Goal: Task Accomplishment & Management: Manage account settings

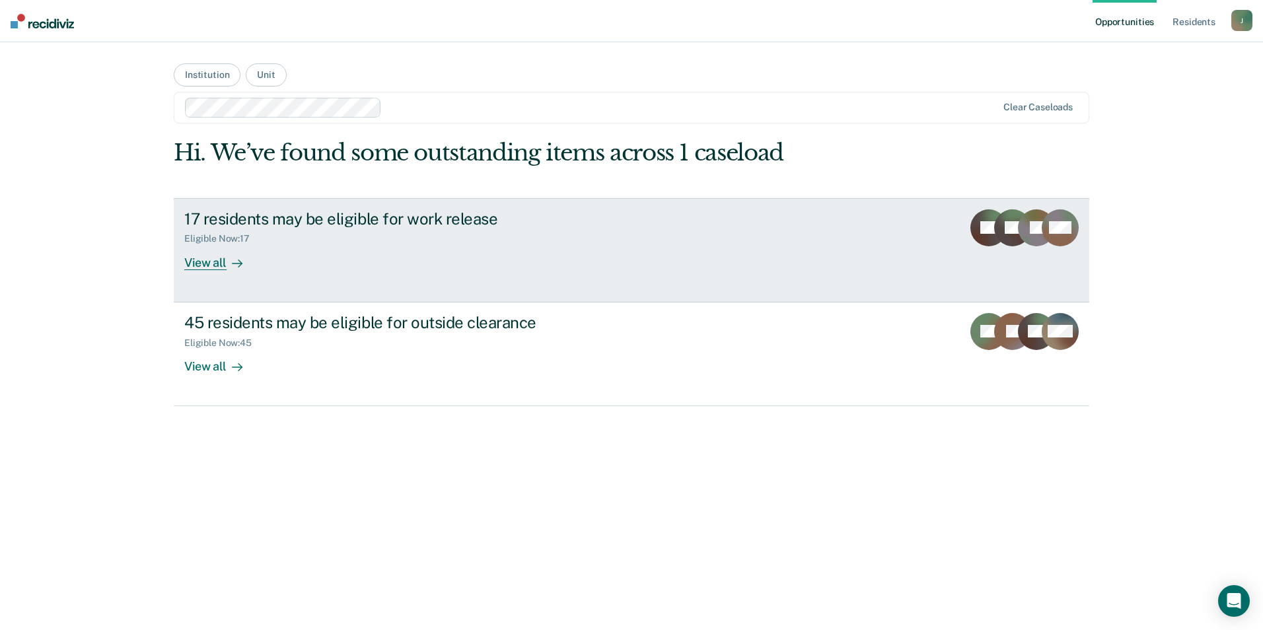
click at [260, 219] on div "17 residents may be eligible for work release" at bounding box center [416, 218] width 464 height 19
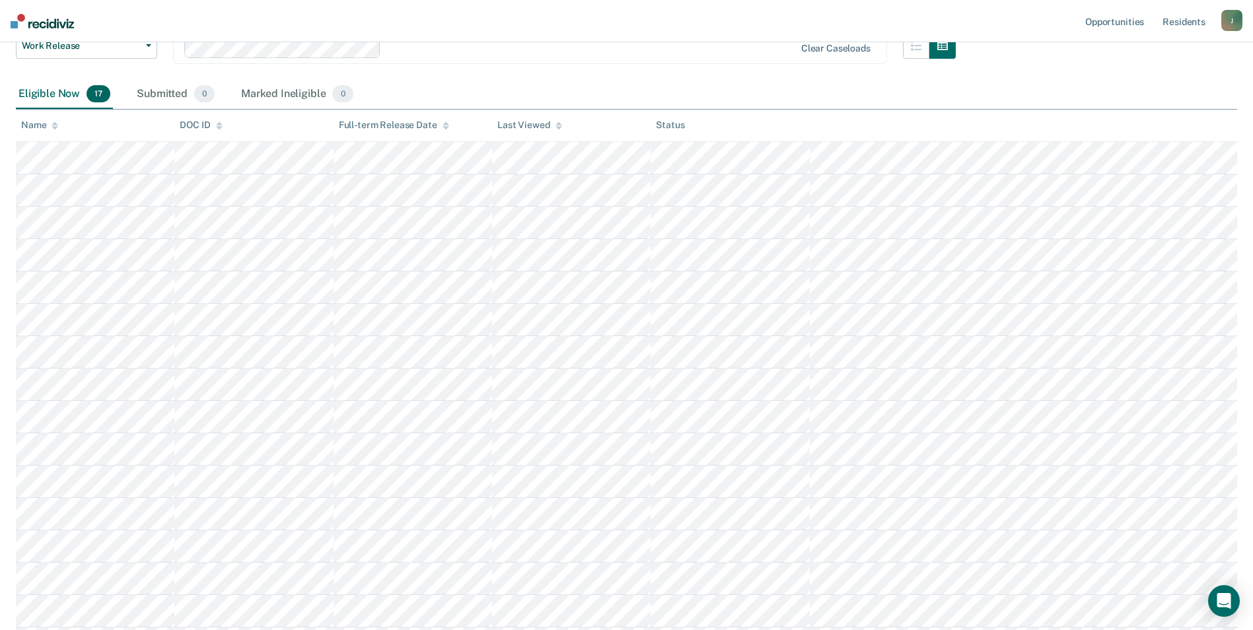
scroll to position [198, 0]
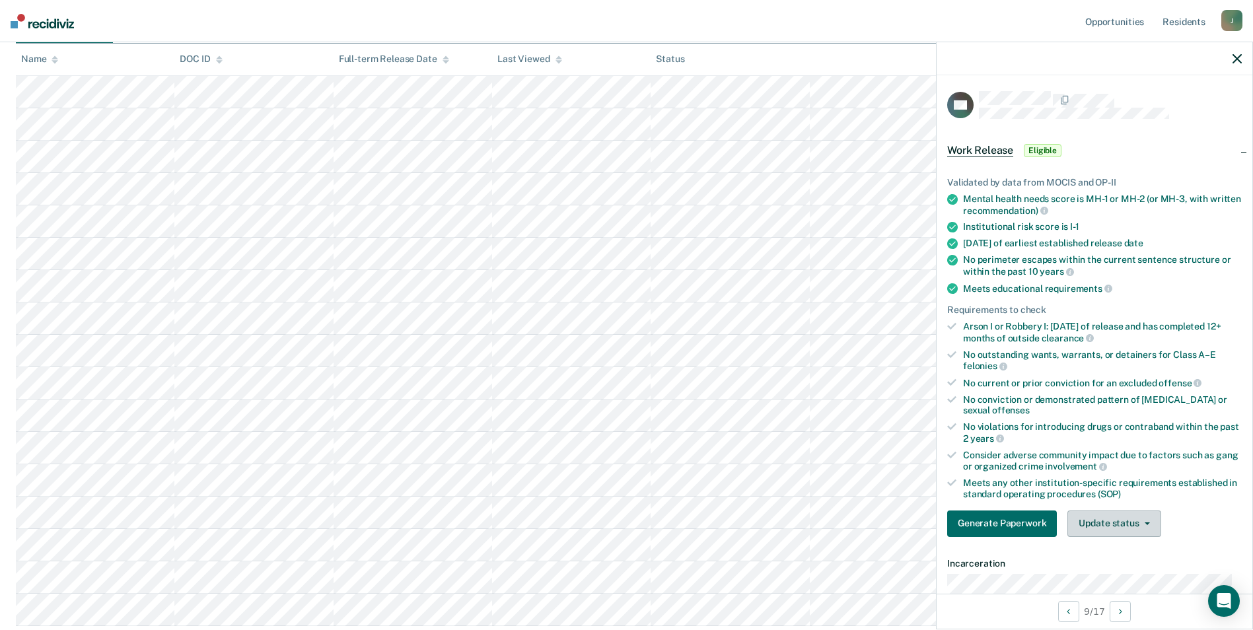
click at [1109, 534] on button "Update status" at bounding box center [1113, 524] width 93 height 26
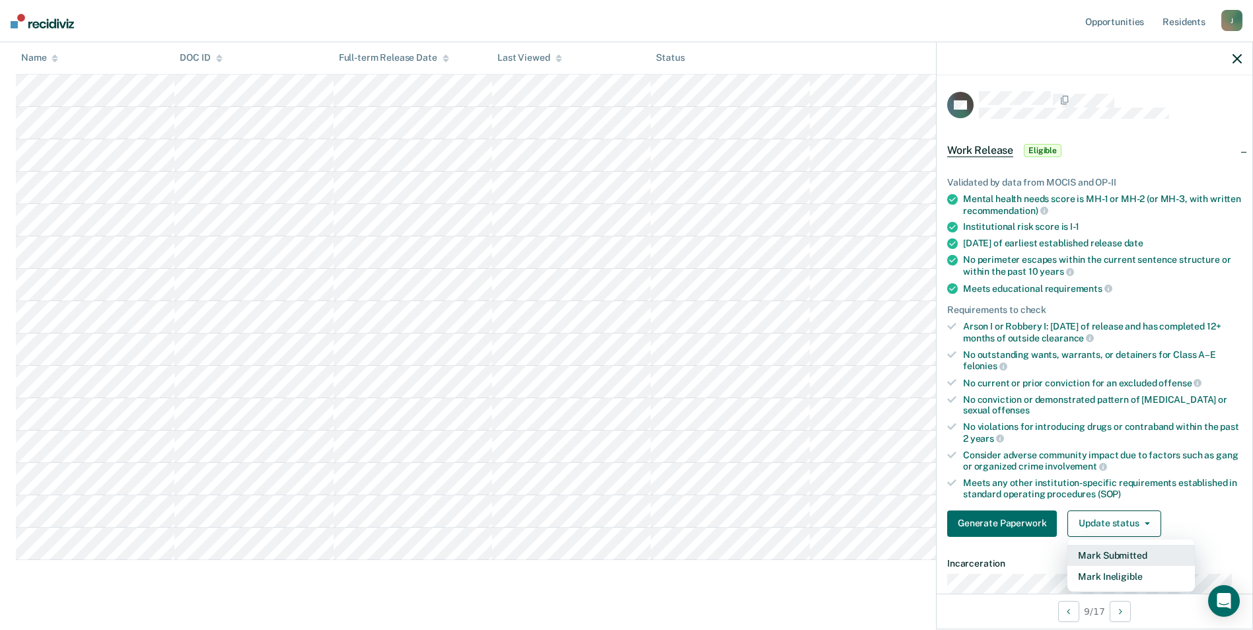
scroll to position [0, 0]
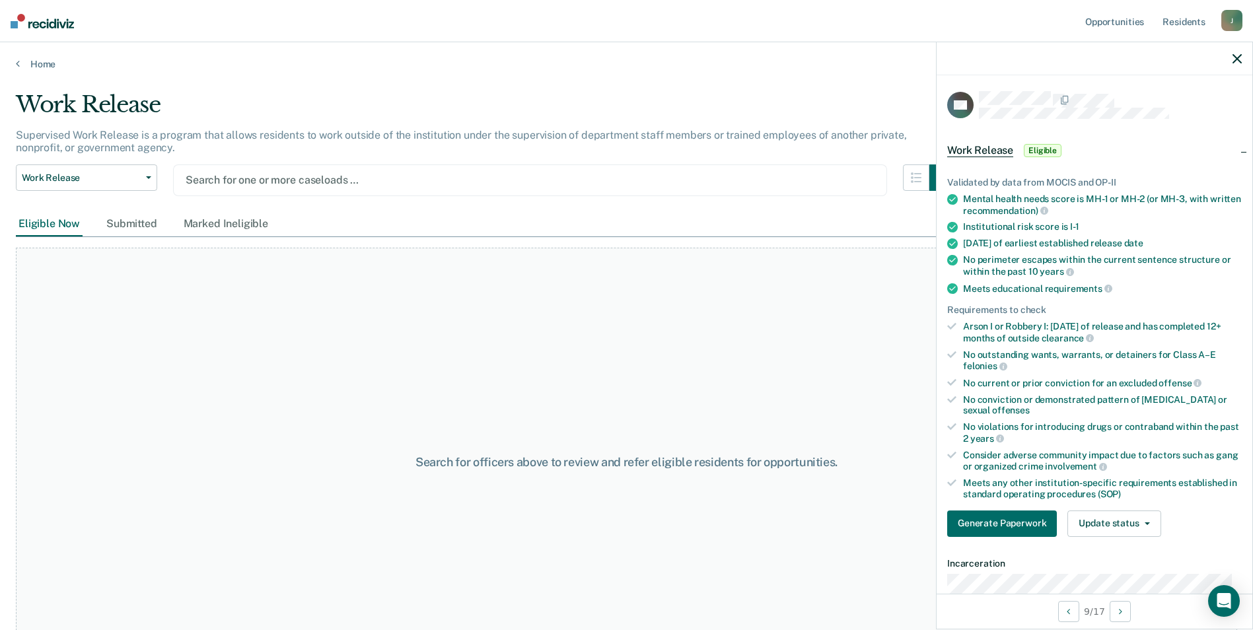
click at [235, 175] on div at bounding box center [530, 179] width 689 height 15
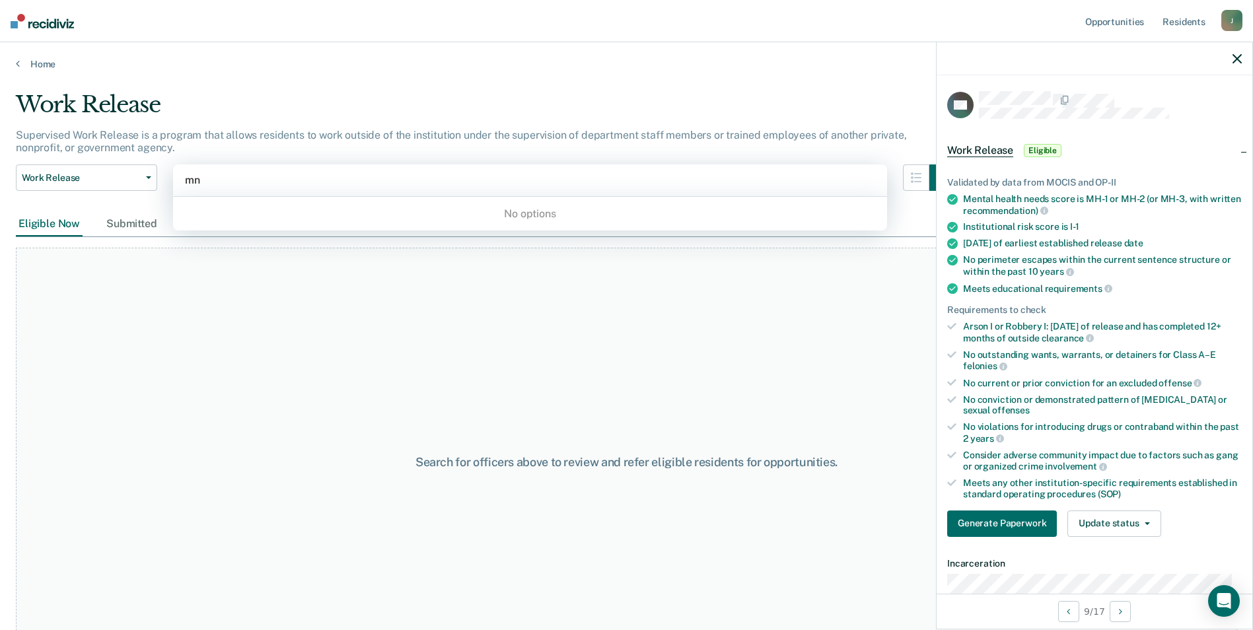
type input "m"
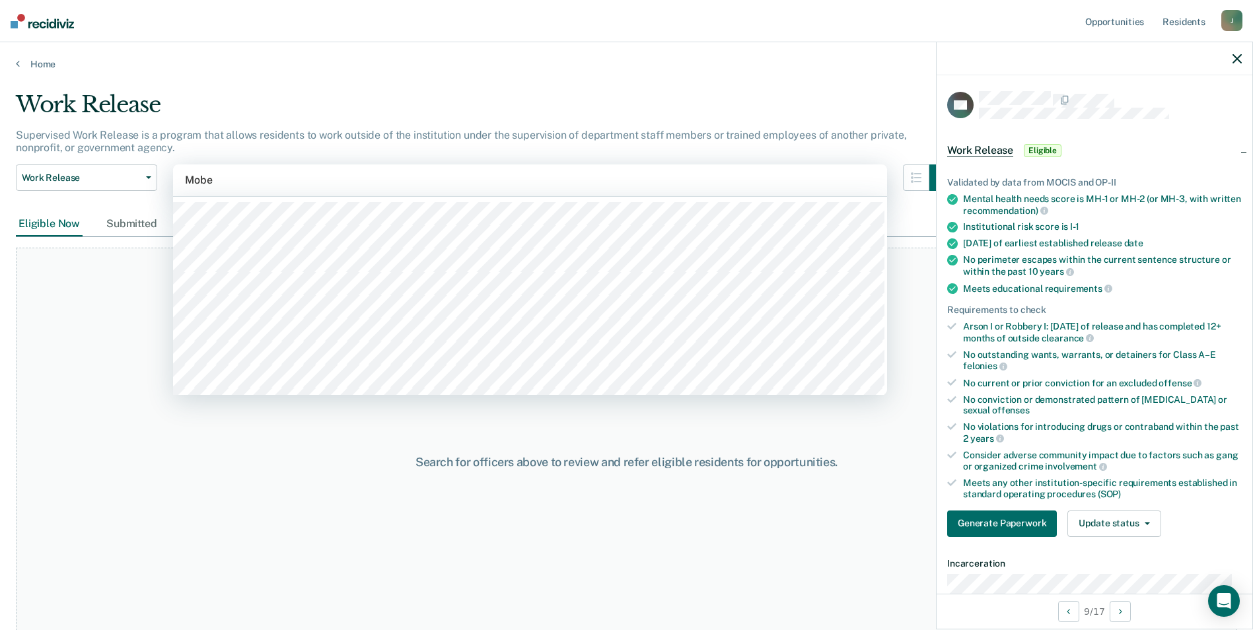
type input "Mober"
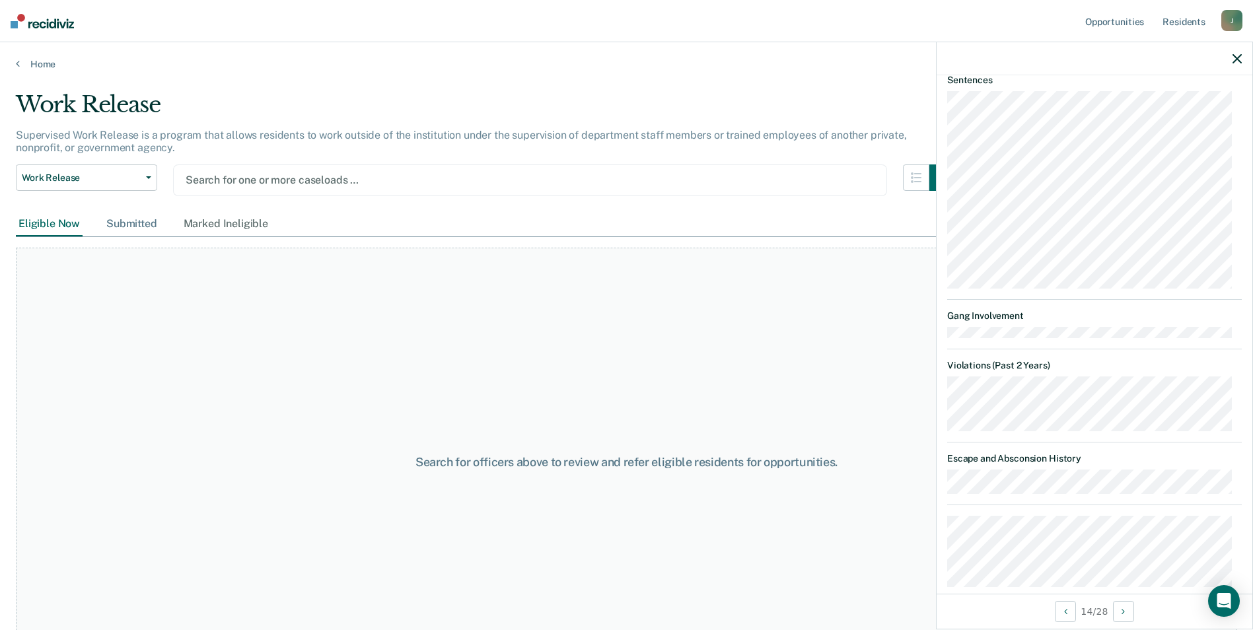
click at [122, 225] on div "Submitted" at bounding box center [132, 224] width 56 height 24
click at [230, 223] on div "Marked Ineligible" at bounding box center [226, 224] width 90 height 24
click at [64, 225] on div "Eligible Now" at bounding box center [49, 224] width 67 height 24
click at [439, 197] on div "Work Release Work Release Outside Clearance Search for one or more caseloads …" at bounding box center [486, 188] width 940 height 48
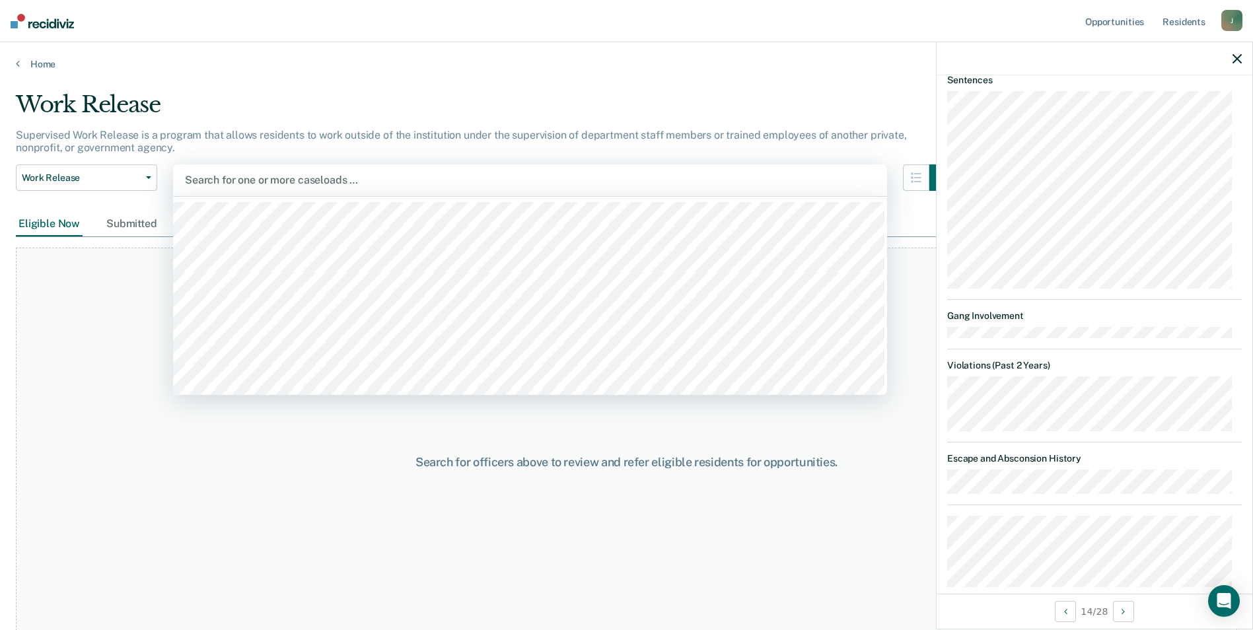
click at [437, 183] on div at bounding box center [530, 179] width 690 height 15
type input "mober"
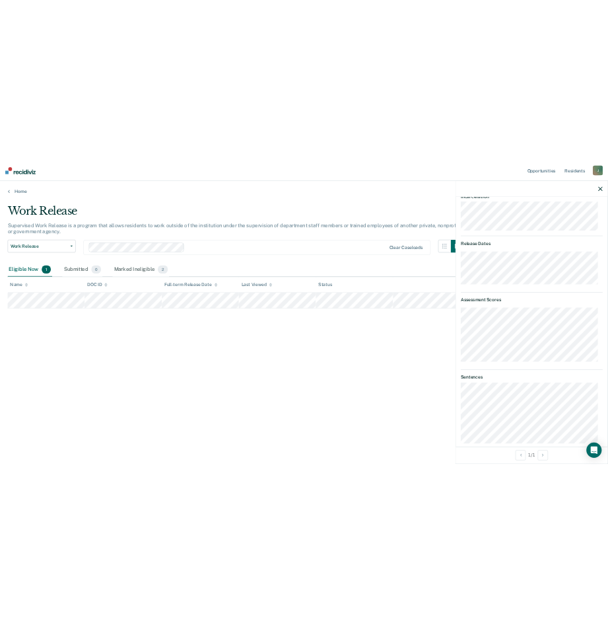
scroll to position [92, 0]
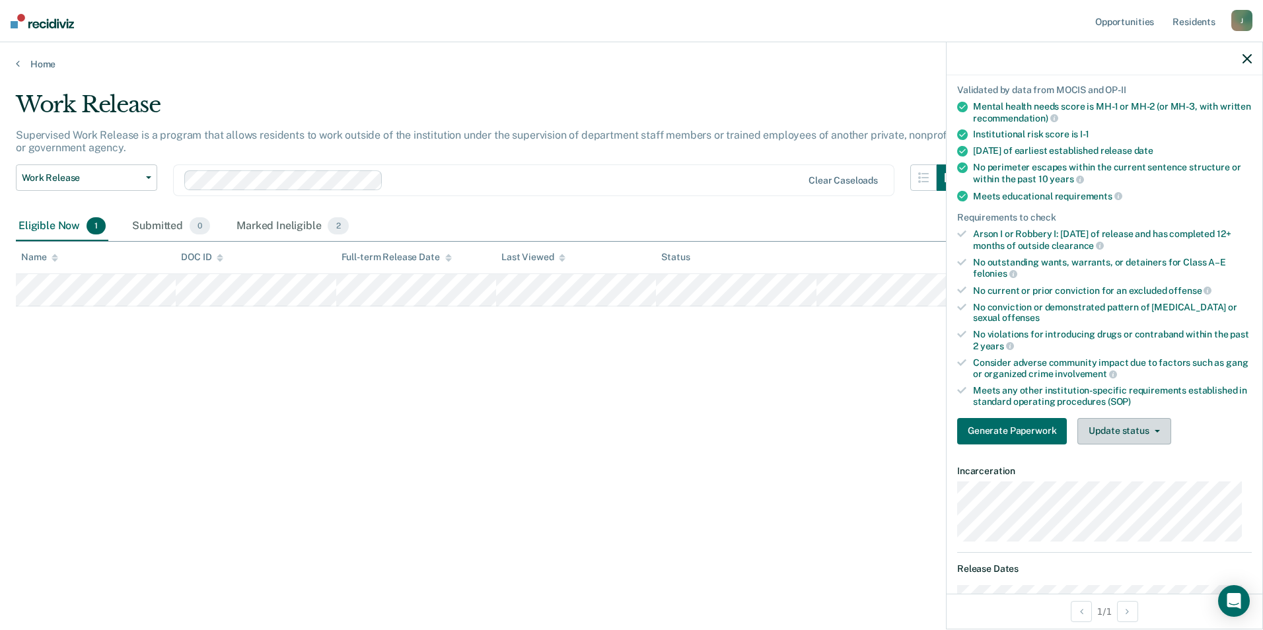
click at [1124, 427] on button "Update status" at bounding box center [1123, 431] width 93 height 26
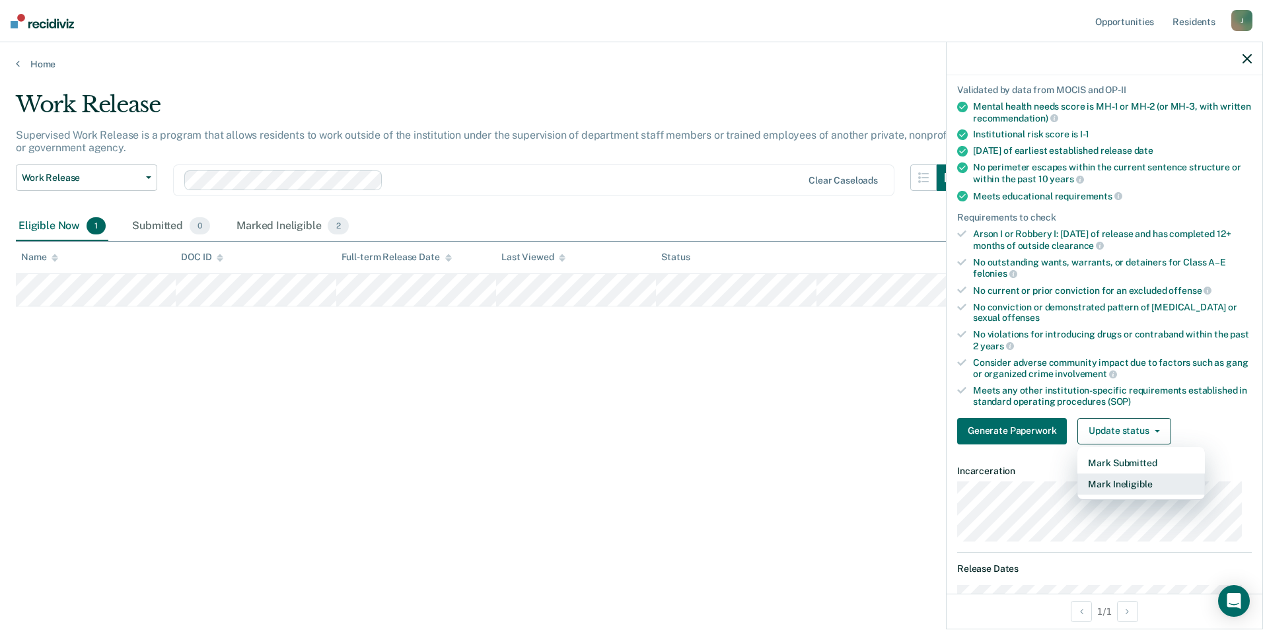
click at [1139, 481] on button "Mark Ineligible" at bounding box center [1140, 484] width 127 height 21
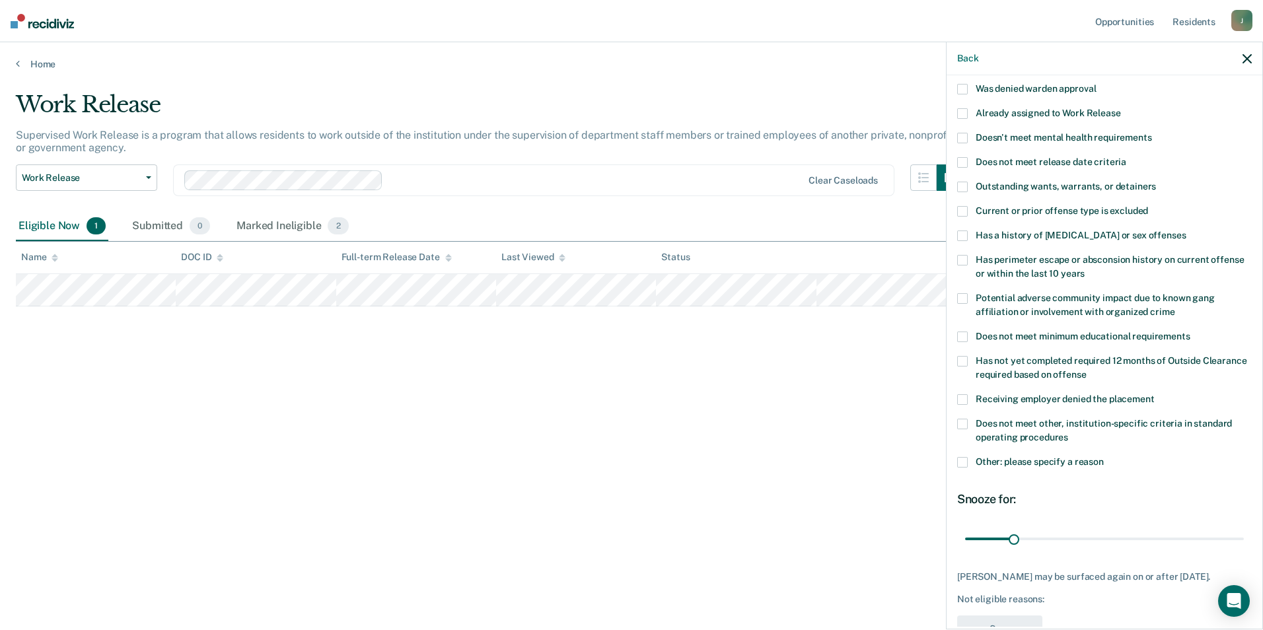
click at [962, 460] on span at bounding box center [962, 462] width 11 height 11
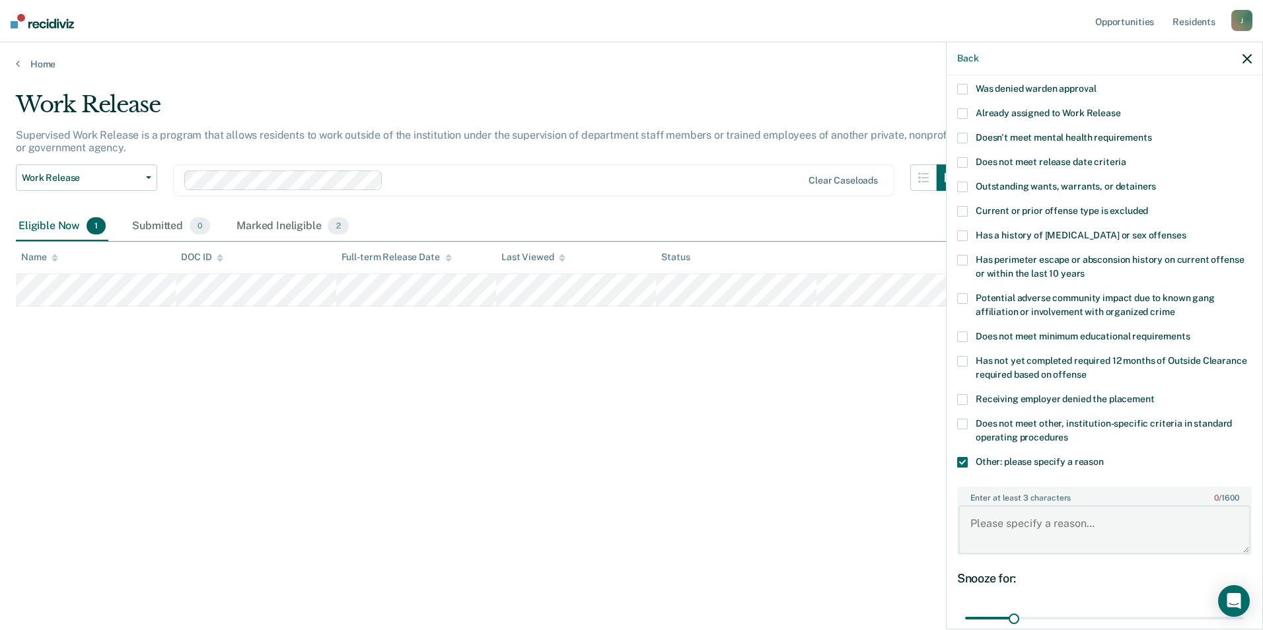
click at [1010, 524] on textarea "Enter at least 3 characters 0 / 1600" at bounding box center [1104, 529] width 292 height 49
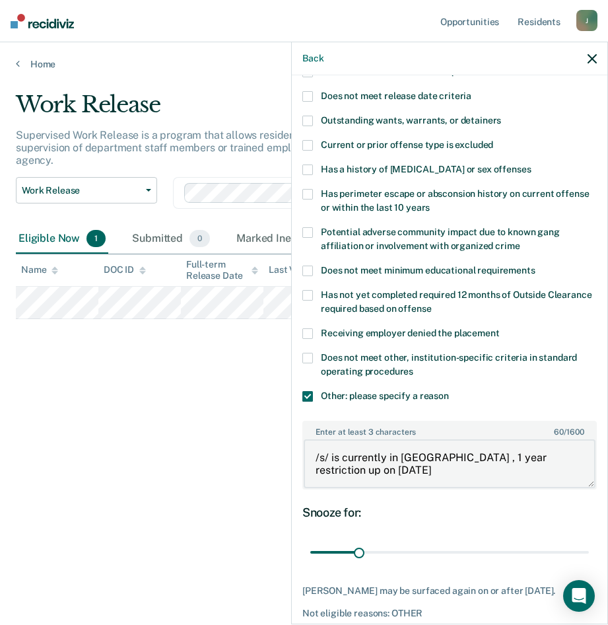
scroll to position [225, 0]
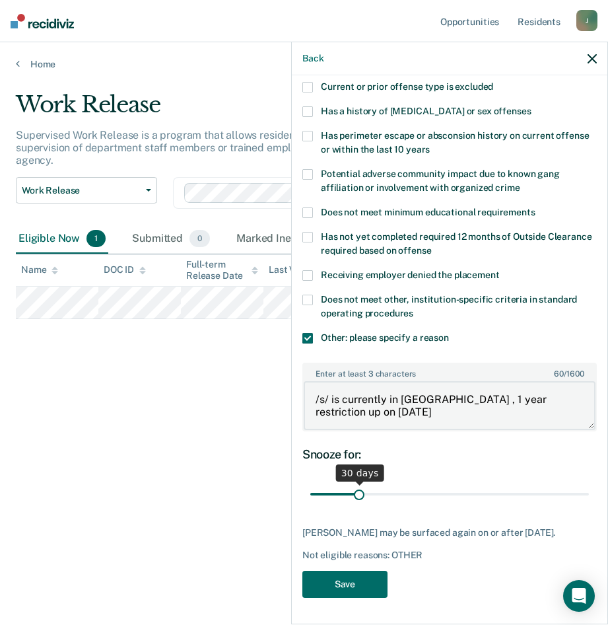
type textarea "/s/ is currently in [GEOGRAPHIC_DATA] , 1 year restriction up on [DATE]"
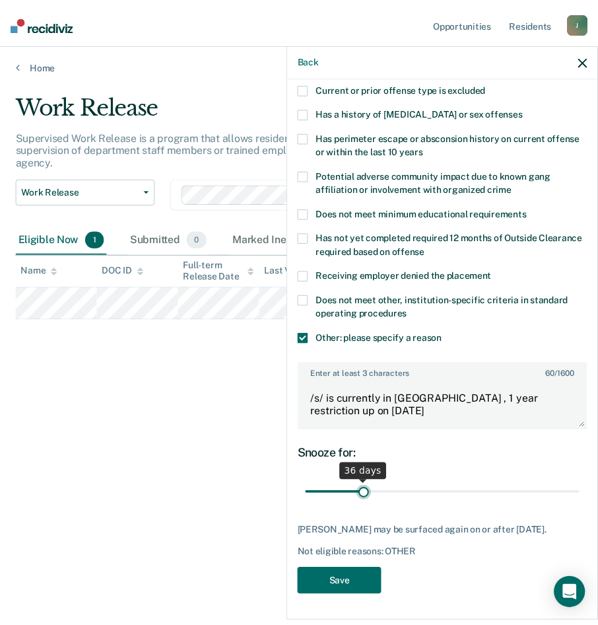
scroll to position [215, 0]
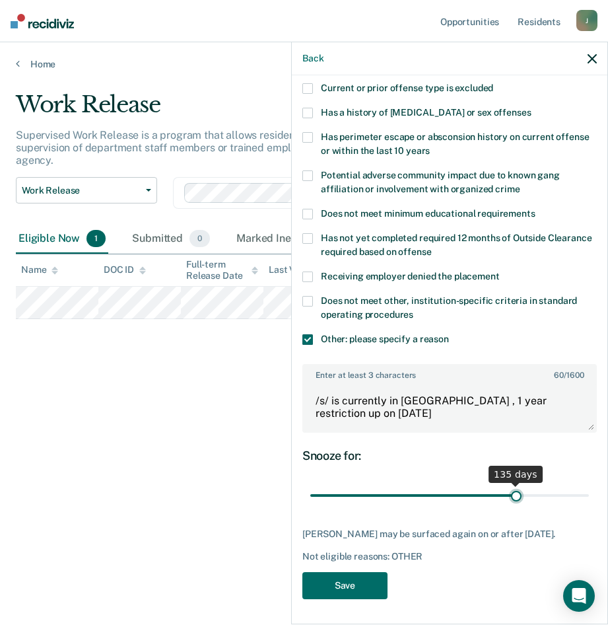
drag, startPoint x: 355, startPoint y: 487, endPoint x: 509, endPoint y: 497, distance: 153.6
type input "135"
click at [509, 497] on input "range" at bounding box center [449, 495] width 279 height 23
click at [361, 577] on button "Save" at bounding box center [345, 585] width 85 height 27
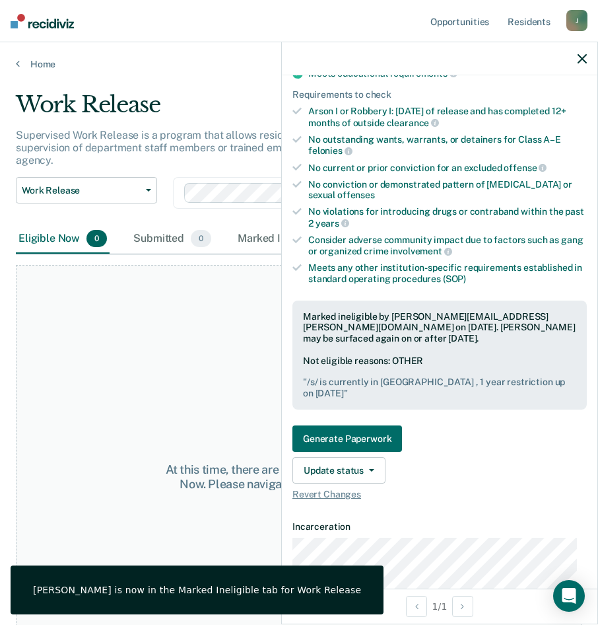
click at [174, 343] on div "At this time, there are no residents who are Eligible Now. Please navigate to o…" at bounding box center [299, 477] width 567 height 424
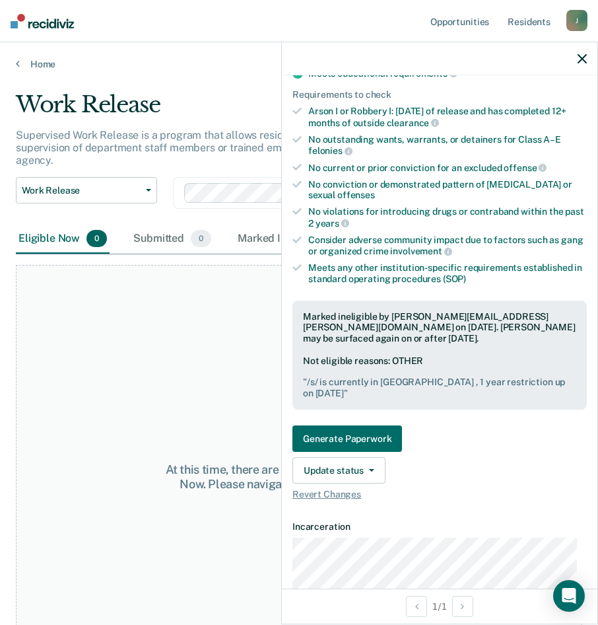
click at [581, 55] on icon "button" at bounding box center [582, 58] width 9 height 9
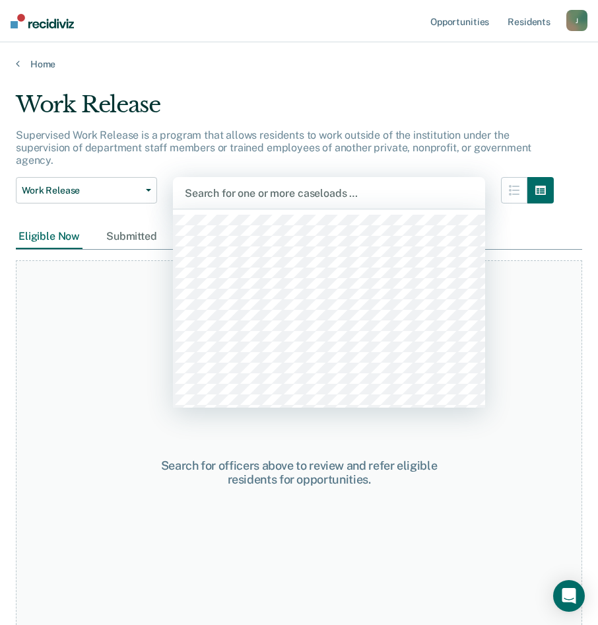
click at [342, 192] on div at bounding box center [329, 193] width 289 height 15
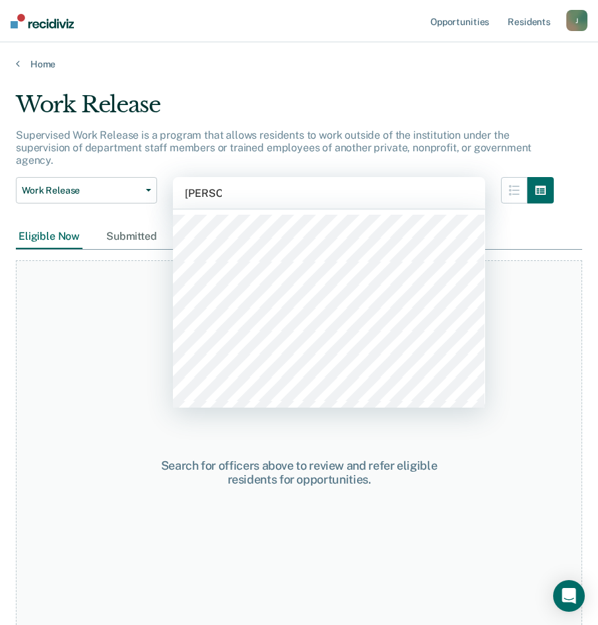
type input "[PERSON_NAME]"
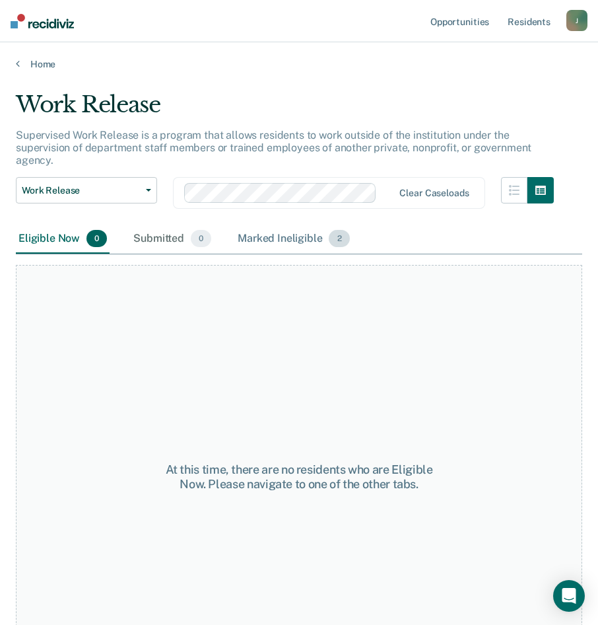
click at [293, 241] on div "Marked Ineligible 2" at bounding box center [294, 239] width 118 height 29
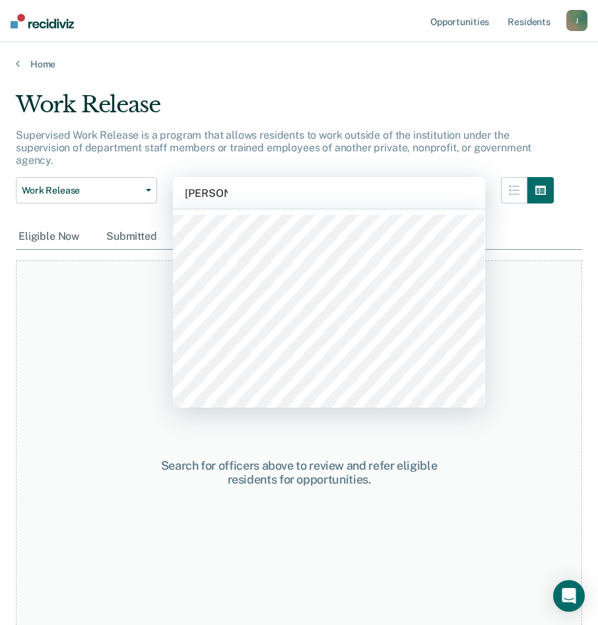
type input "[PERSON_NAME]"
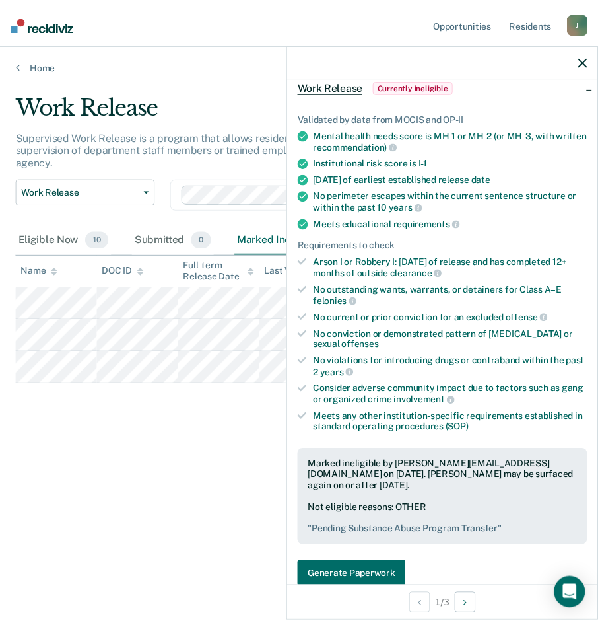
scroll to position [132, 0]
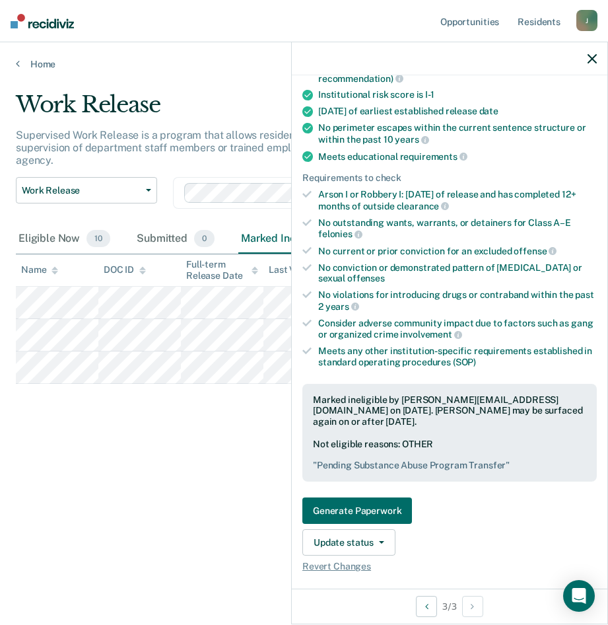
click at [221, 431] on div "Work Release Supervised Work Release is a program that allows residents to work…" at bounding box center [304, 308] width 577 height 435
click at [600, 60] on div at bounding box center [450, 58] width 316 height 33
click at [589, 59] on icon "button" at bounding box center [592, 58] width 9 height 9
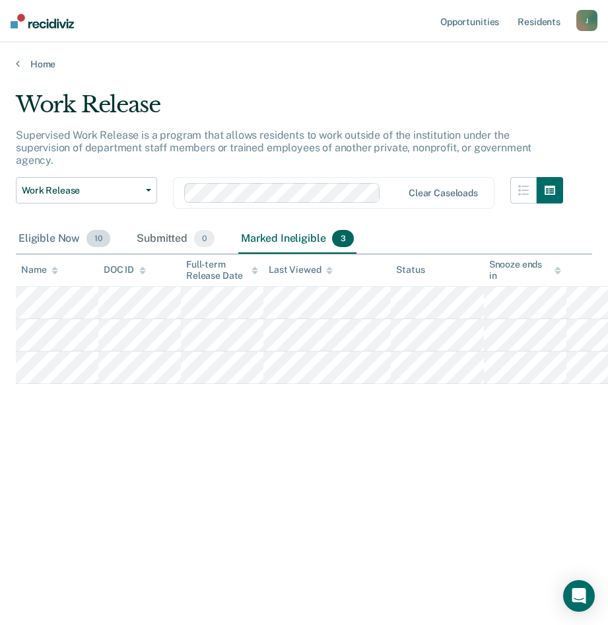
click at [47, 240] on div "Eligible Now 10" at bounding box center [64, 239] width 97 height 29
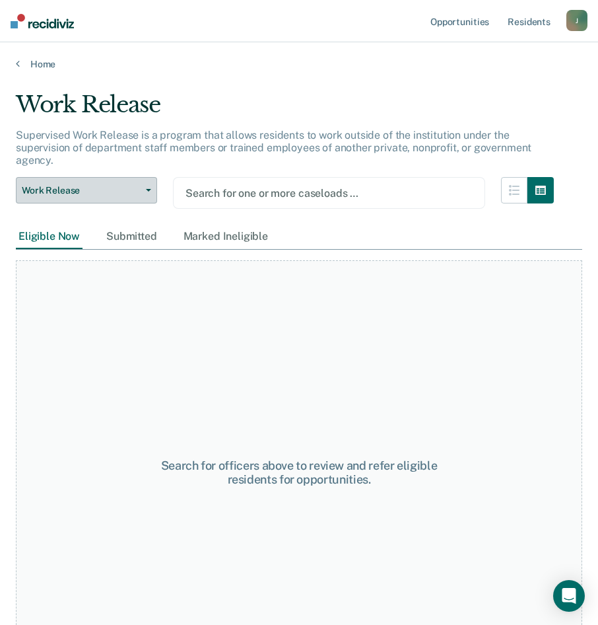
click at [143, 196] on button "Work Release" at bounding box center [86, 190] width 141 height 26
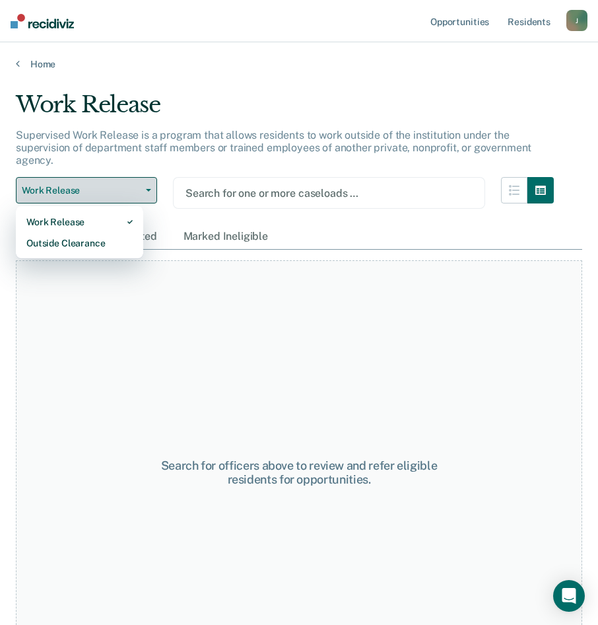
click at [144, 196] on button "Work Release" at bounding box center [86, 190] width 141 height 26
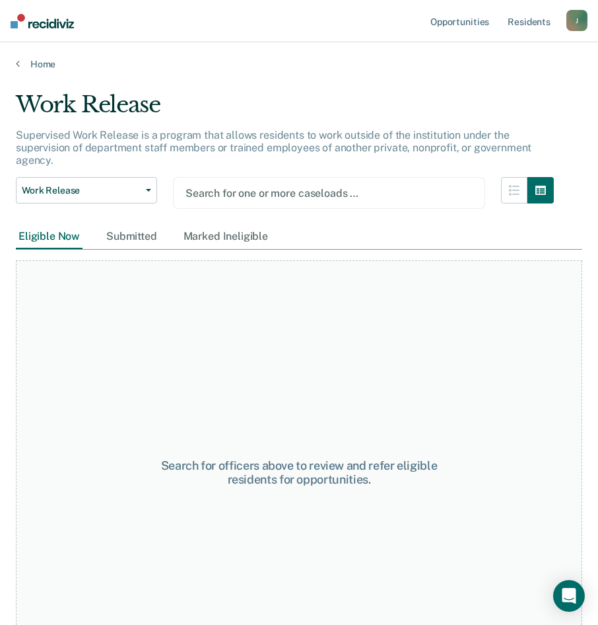
click at [233, 205] on div "Search for one or more caseloads …" at bounding box center [329, 193] width 312 height 32
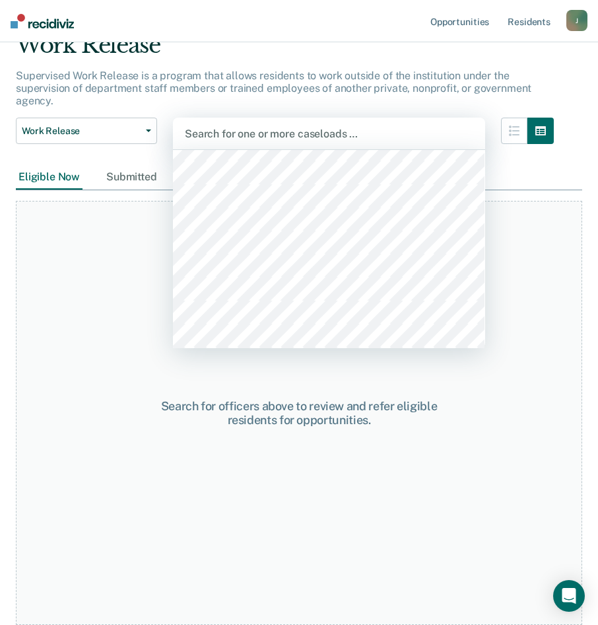
scroll to position [6865, 0]
type input "mo"
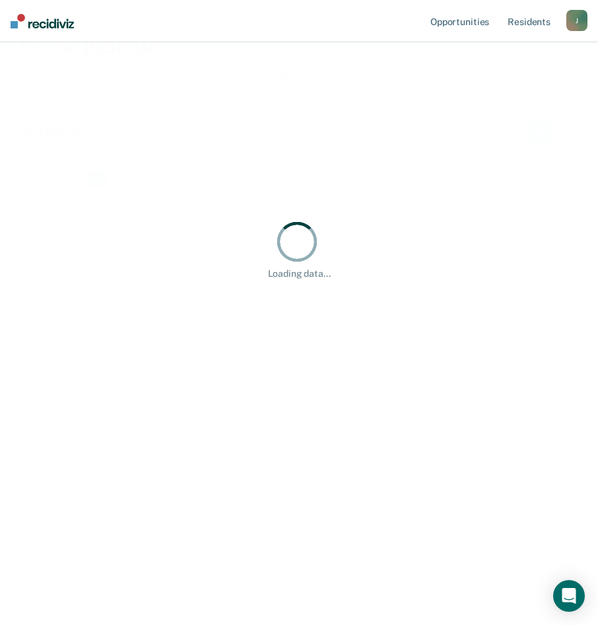
scroll to position [0, 0]
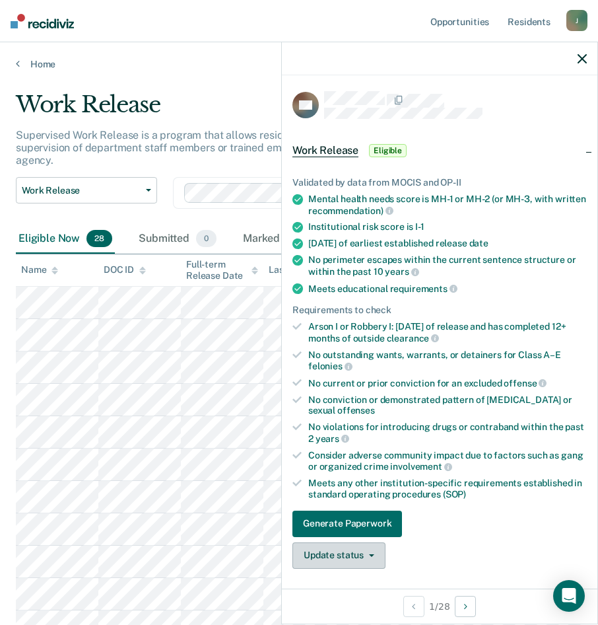
click at [363, 551] on button "Update status" at bounding box center [339, 555] width 93 height 26
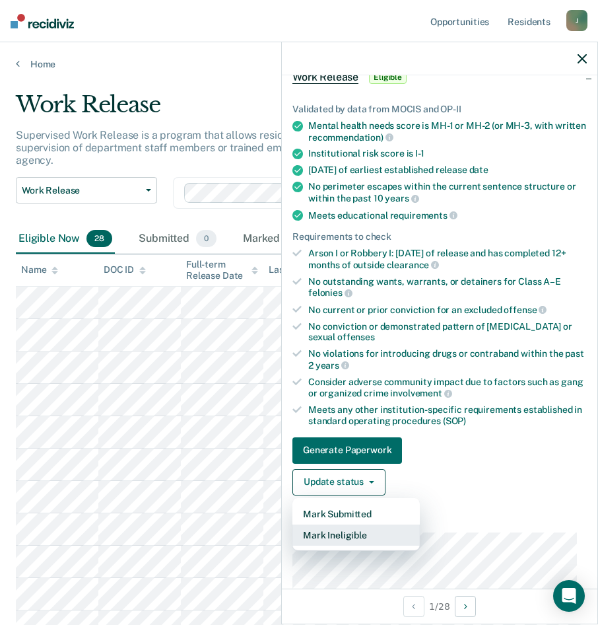
scroll to position [139, 0]
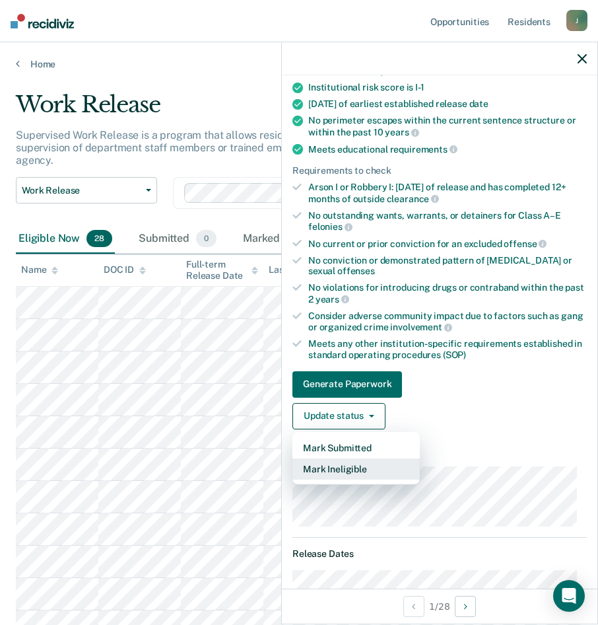
click at [363, 464] on button "Mark Ineligible" at bounding box center [356, 468] width 127 height 21
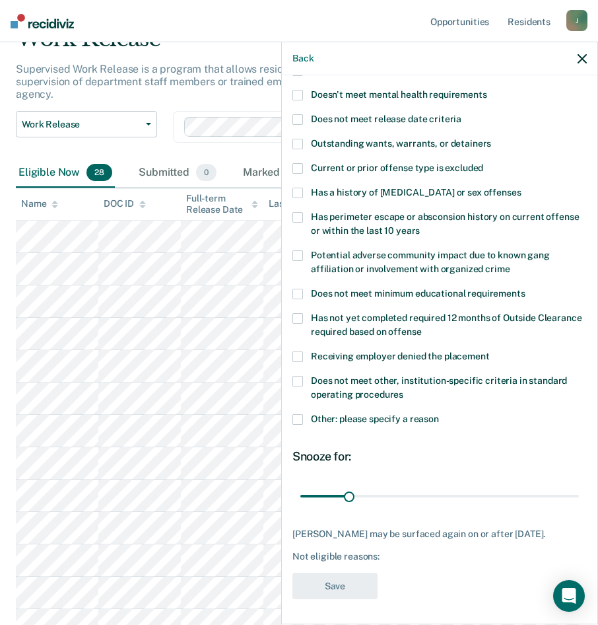
scroll to position [132, 0]
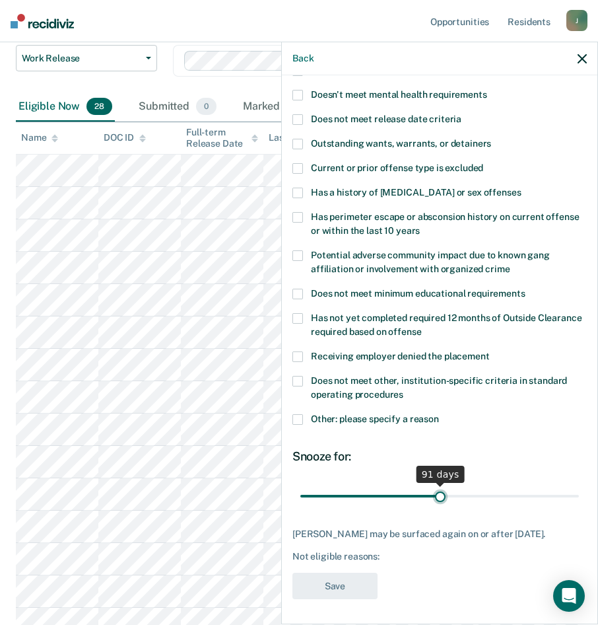
drag, startPoint x: 345, startPoint y: 493, endPoint x: 437, endPoint y: 501, distance: 91.5
type input "91"
click at [436, 501] on input "range" at bounding box center [440, 495] width 279 height 23
click at [519, 540] on div "[PERSON_NAME] may be surfaced again on or after [DATE]. Not eligible reasons:" at bounding box center [440, 544] width 295 height 33
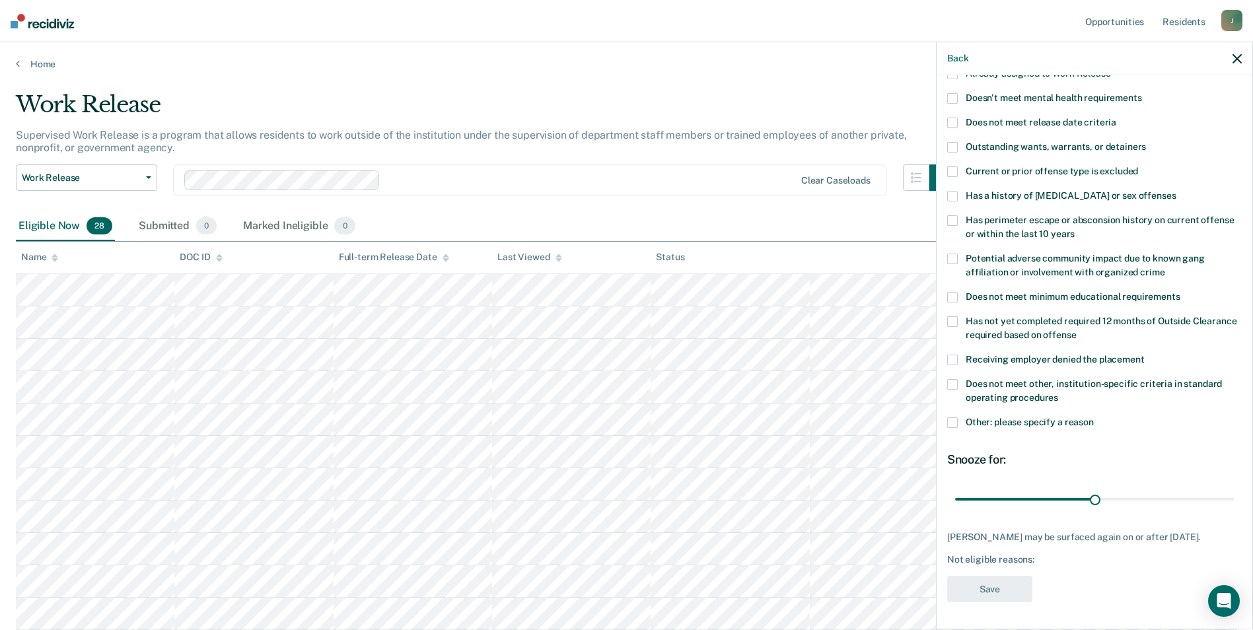
scroll to position [130, 0]
click at [951, 419] on span at bounding box center [952, 424] width 11 height 11
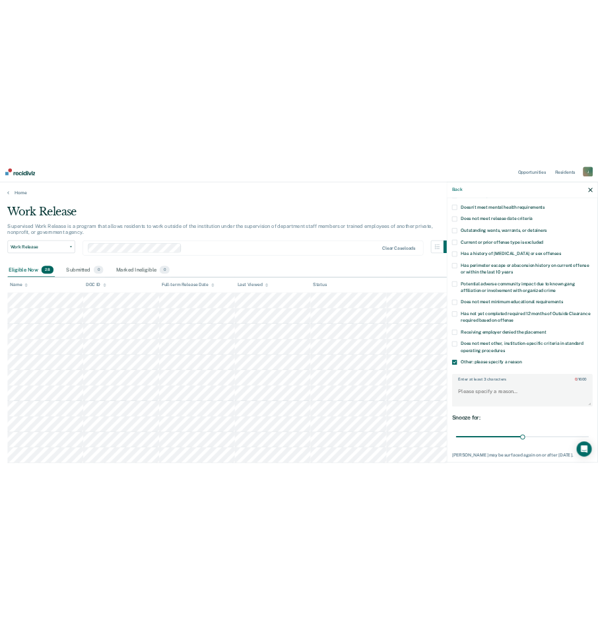
scroll to position [210, 0]
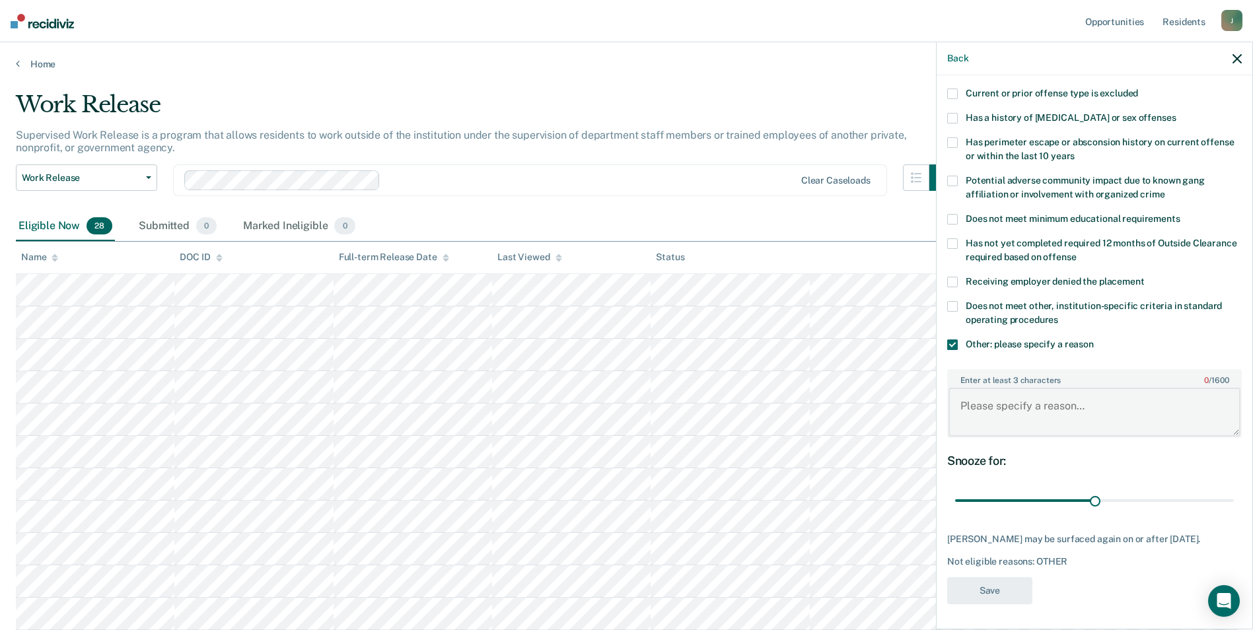
click at [1013, 415] on textarea "Enter at least 3 characters 0 / 1600" at bounding box center [1095, 412] width 292 height 49
type textarea "/s/ release date is [DATE]"
click at [1012, 596] on button "Save" at bounding box center [989, 590] width 85 height 27
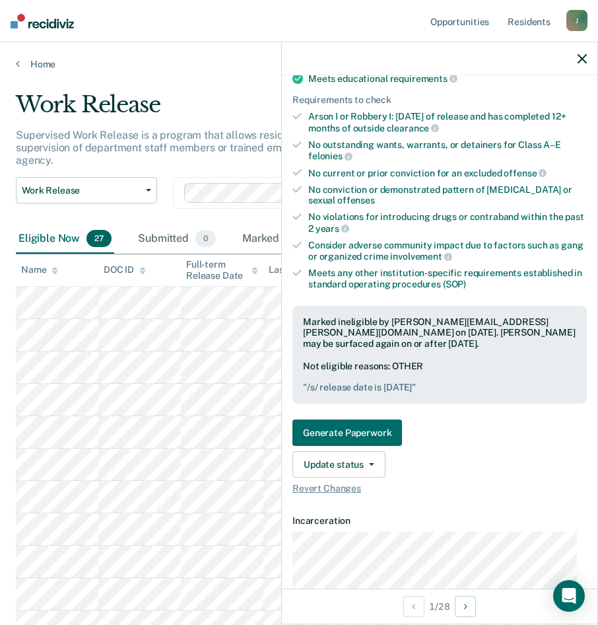
click at [585, 63] on icon "button" at bounding box center [582, 58] width 9 height 9
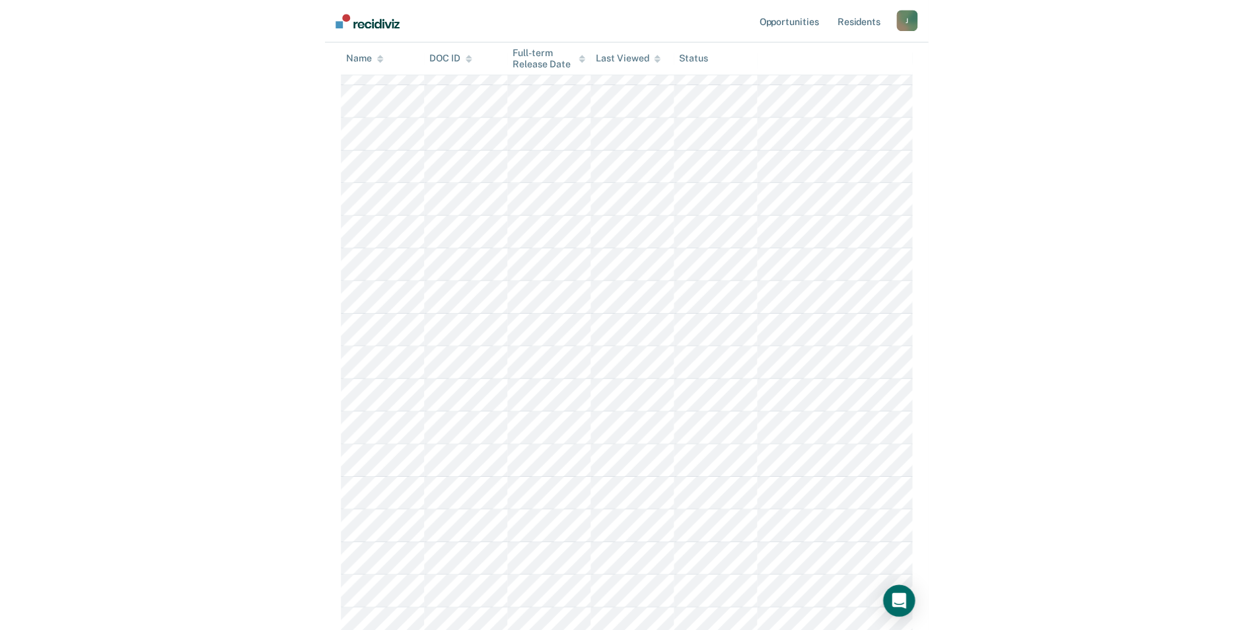
scroll to position [0, 0]
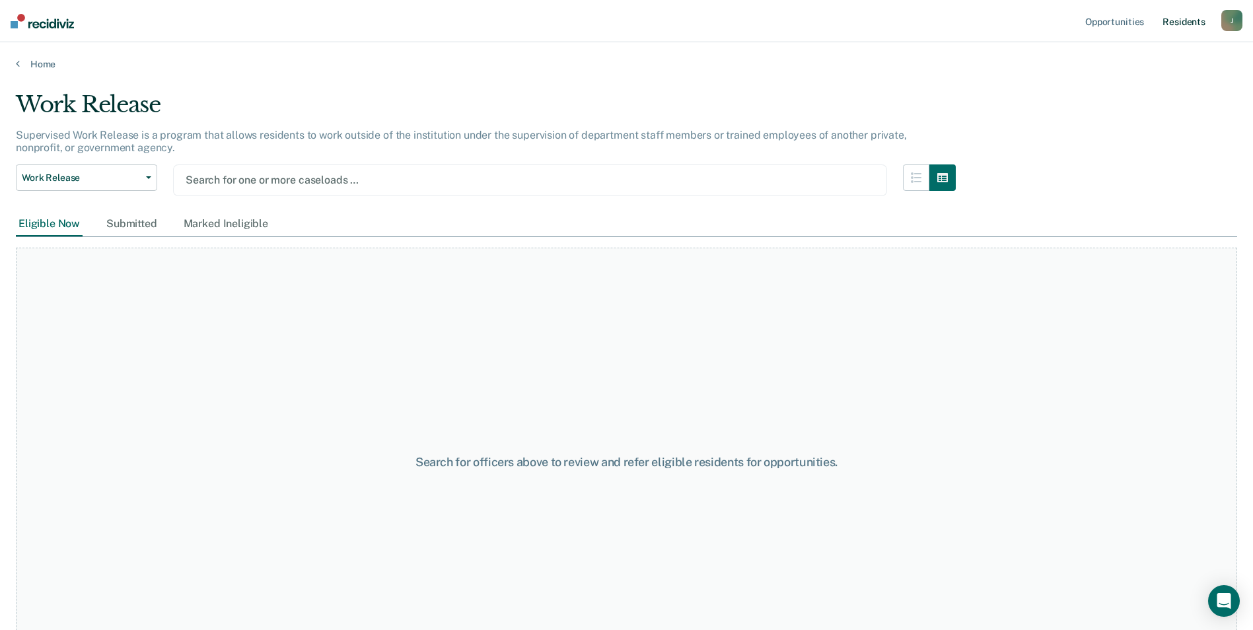
click at [1176, 26] on link "Resident s" at bounding box center [1184, 21] width 48 height 42
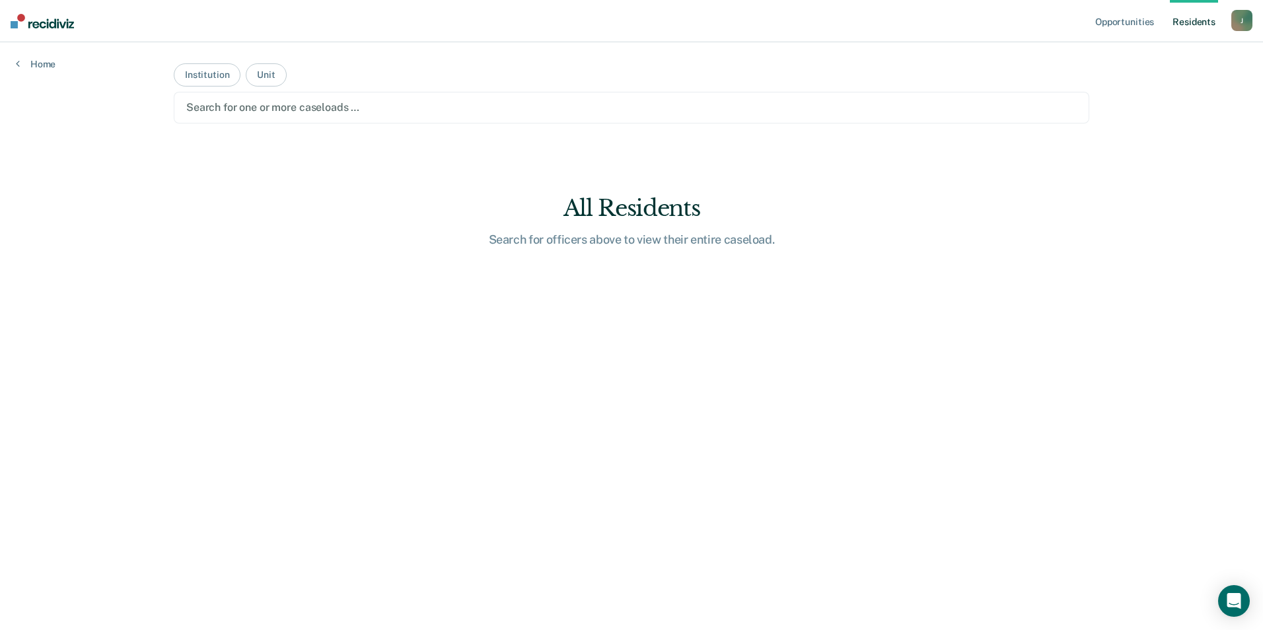
click at [1174, 27] on link "Resident s" at bounding box center [1194, 21] width 48 height 42
click at [1099, 31] on link "Opportunities" at bounding box center [1125, 21] width 64 height 42
